Goal: Find specific page/section

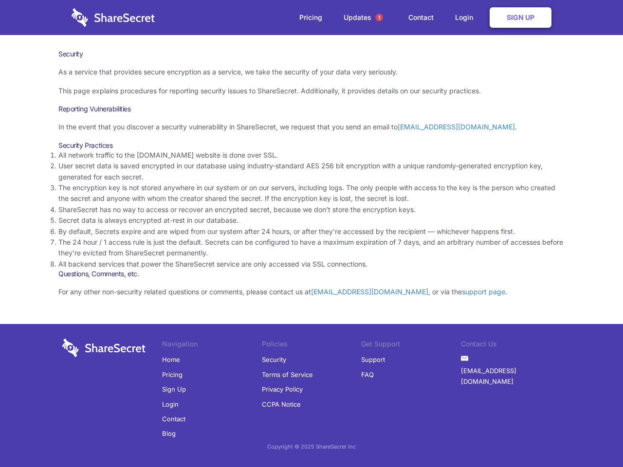
click at [311, 233] on li "By default, Secrets expire and are wiped from our system after 24 hours, or aft…" at bounding box center [311, 231] width 506 height 11
click at [379, 18] on span "1" at bounding box center [379, 18] width 8 height 8
